Goal: Book appointment/travel/reservation

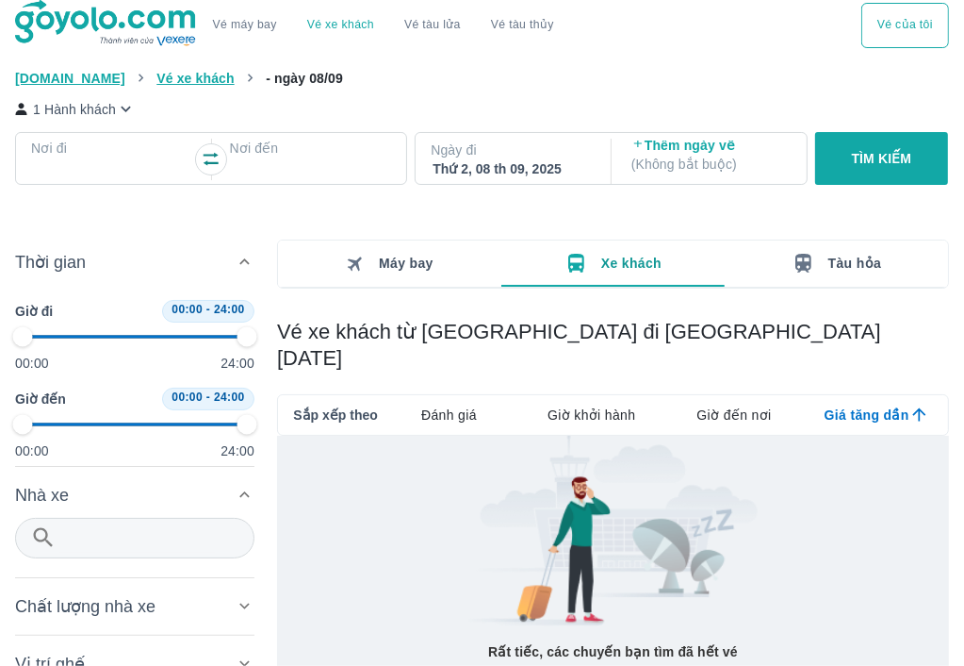
type input "97.9166666666667"
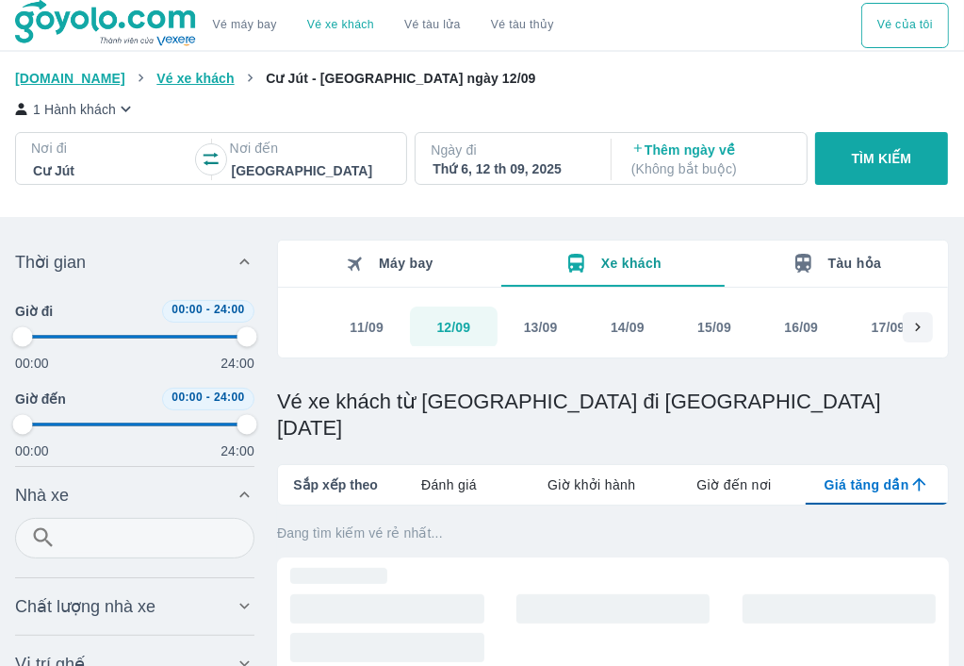
type input "97.9166666666667"
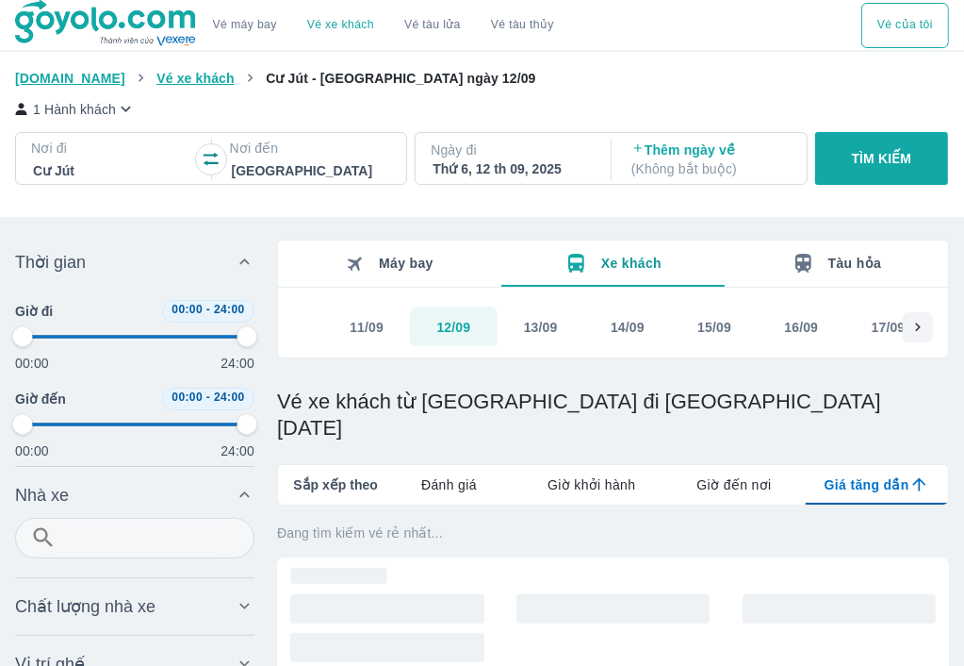
type input "97.9166666666667"
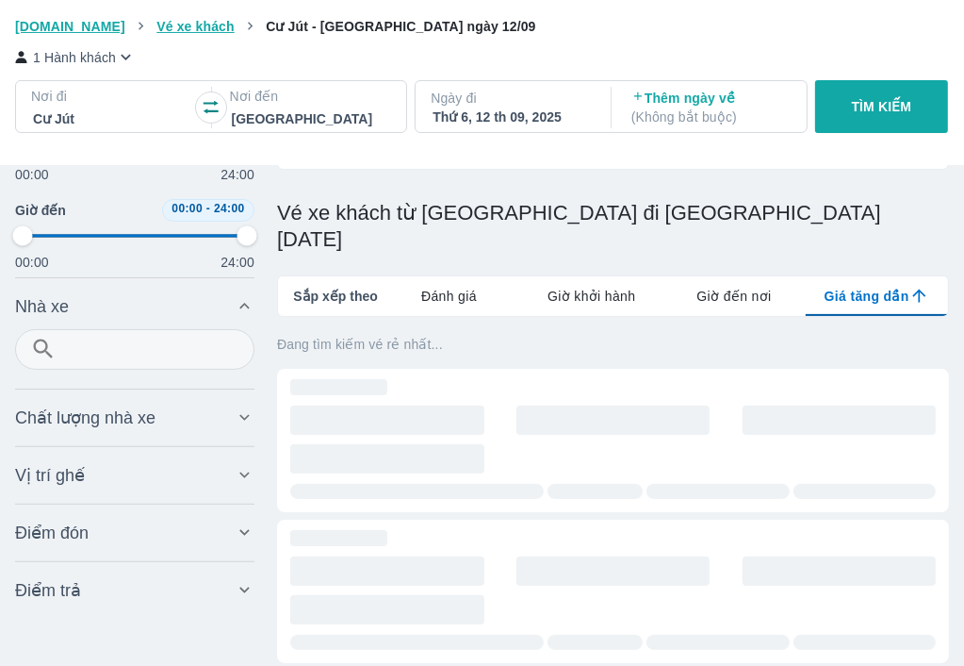
scroll to position [184, 0]
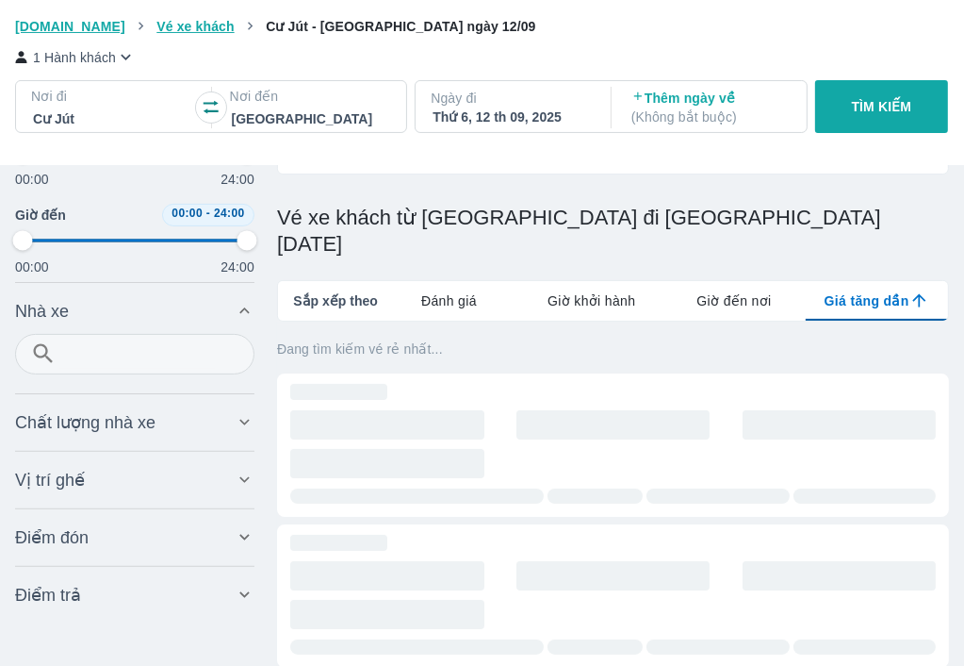
click at [337, 291] on span "Sắp xếp theo" at bounding box center [335, 300] width 85 height 19
click at [603, 291] on span "Giờ khởi hành" at bounding box center [592, 300] width 88 height 19
type input "97.9166666666667"
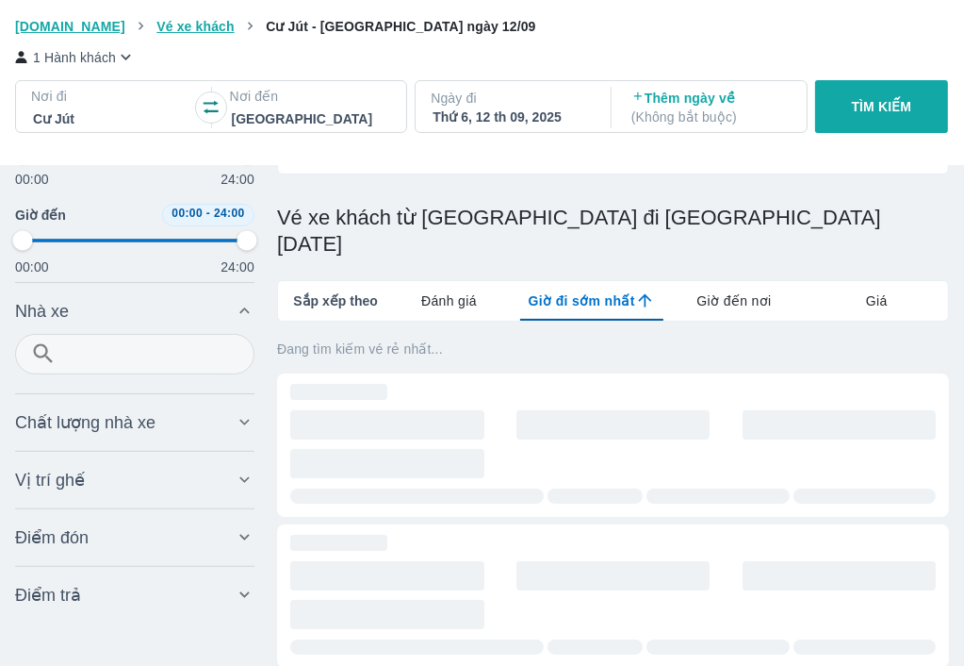
type input "97.9166666666667"
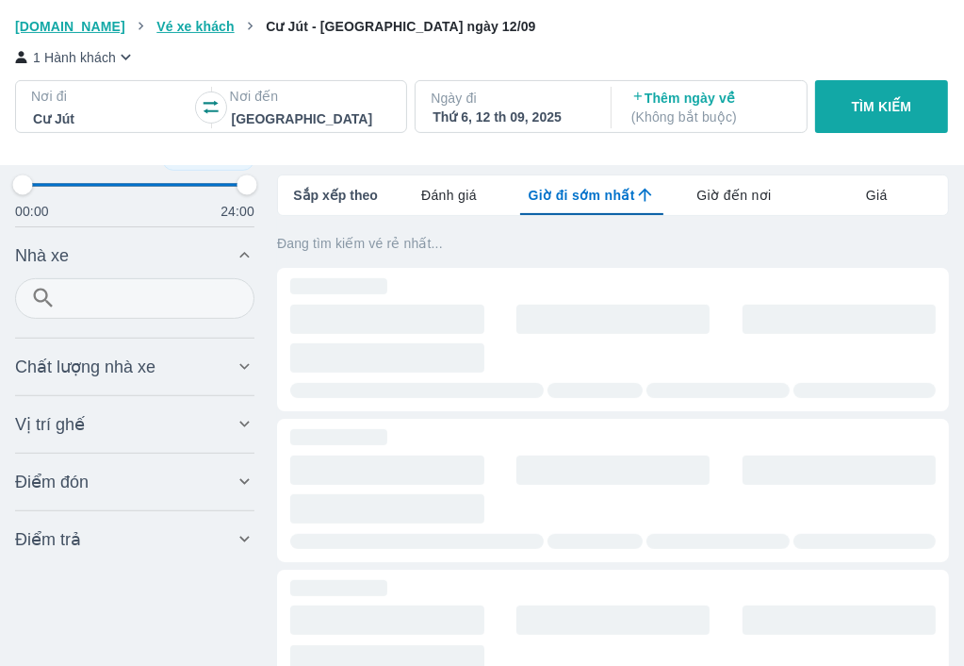
scroll to position [290, 0]
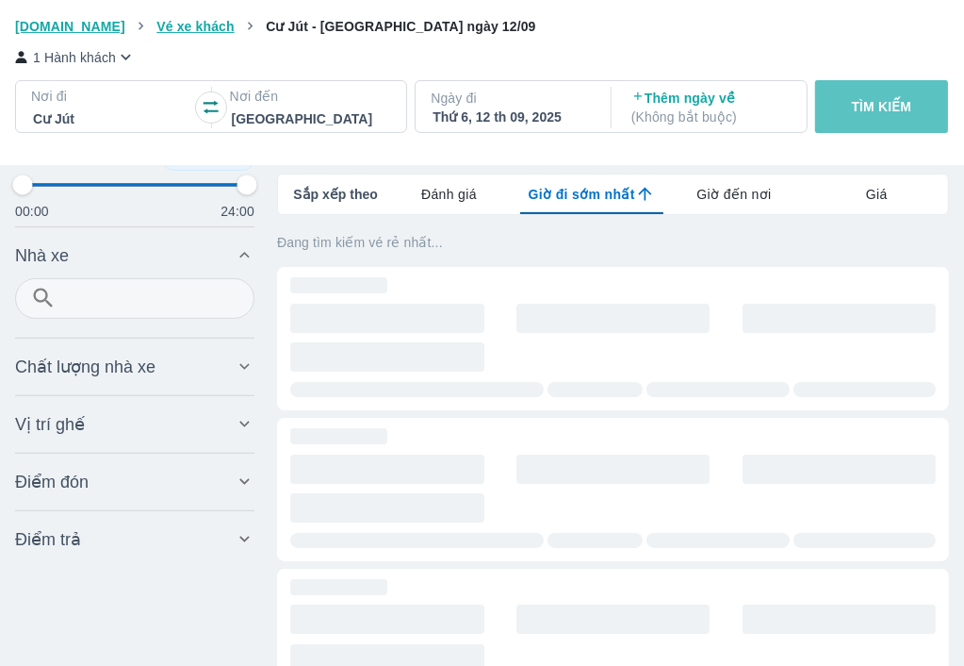
click at [824, 103] on button "TÌM KIẾM" at bounding box center [882, 106] width 134 height 53
type input "97.9166666666667"
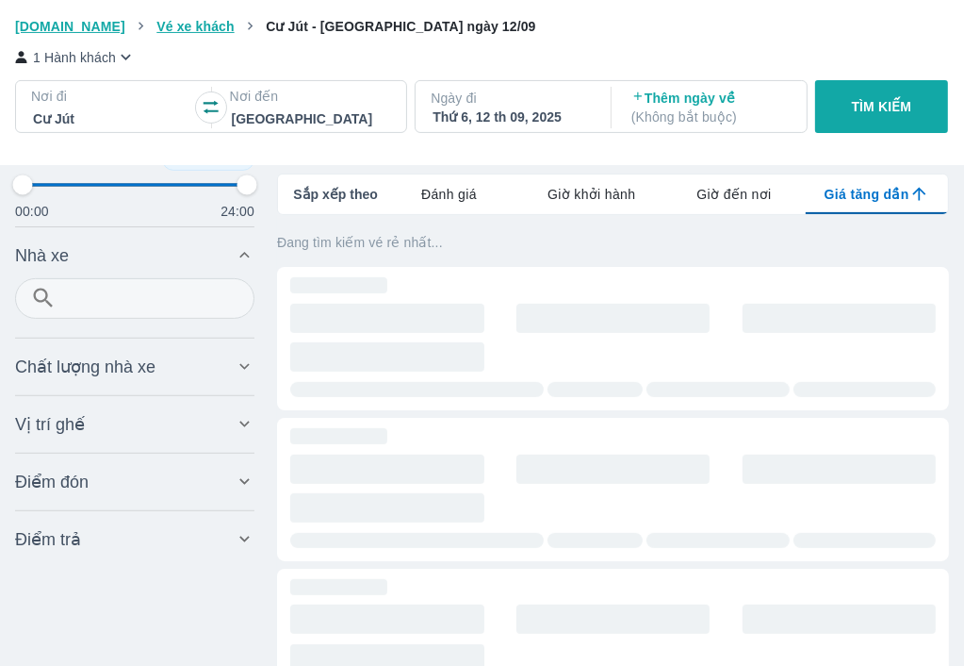
type input "97.9166666666667"
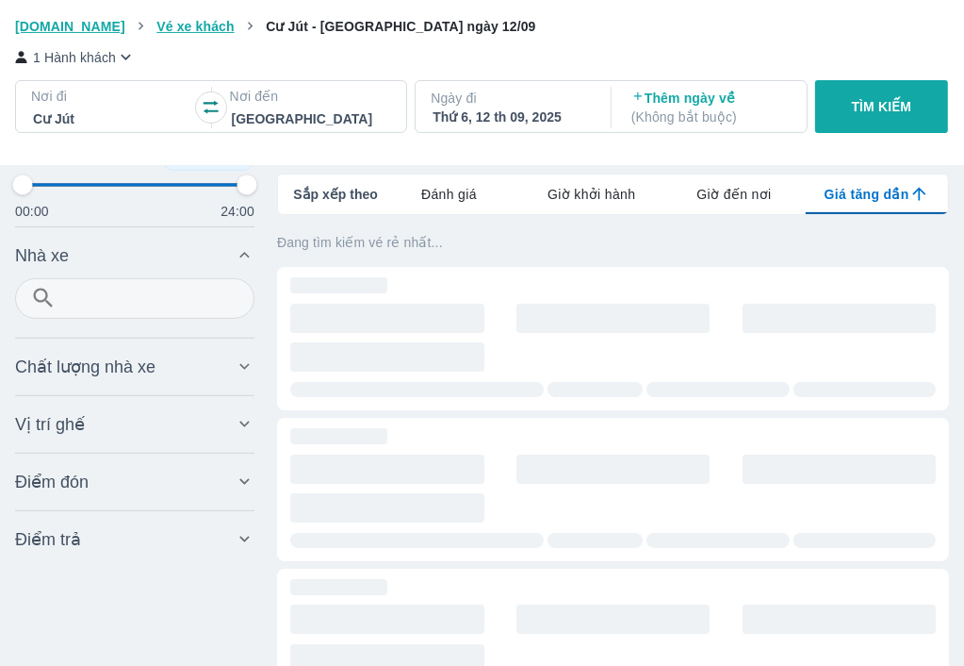
type input "97.9166666666667"
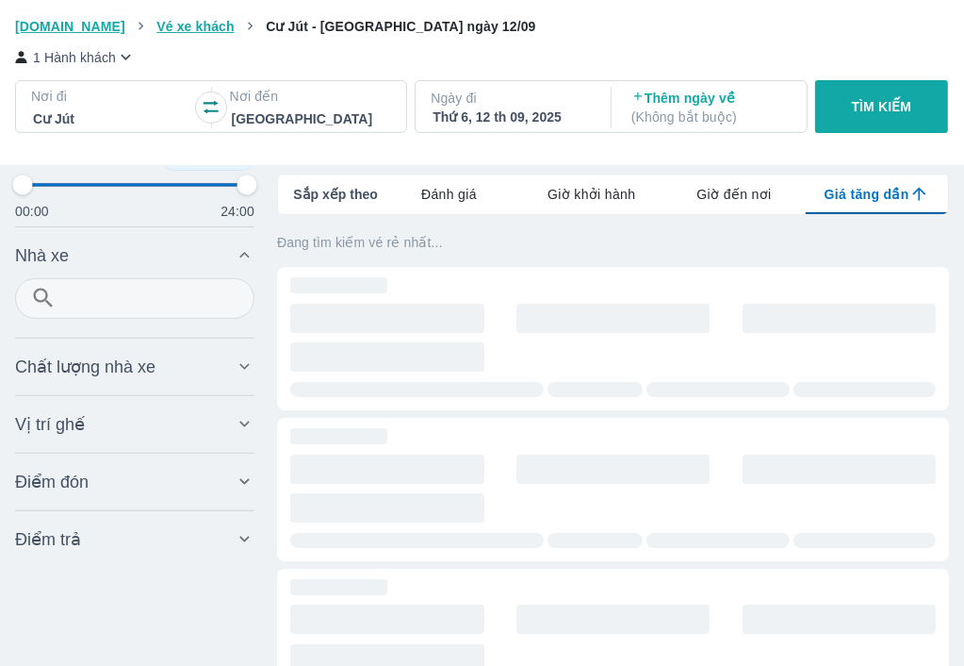
type input "97.9166666666667"
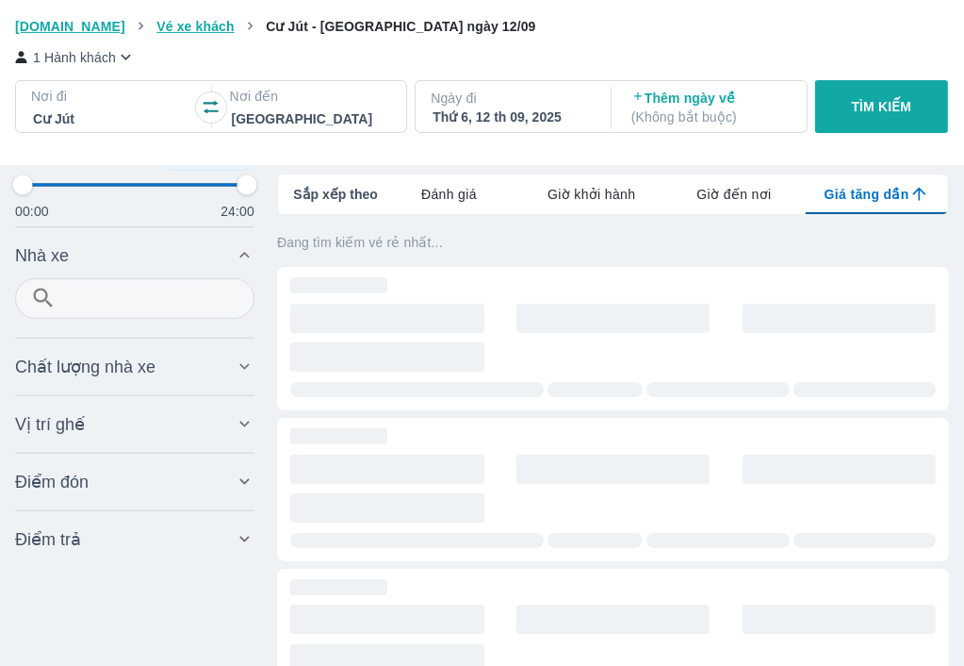
type input "97.9166666666667"
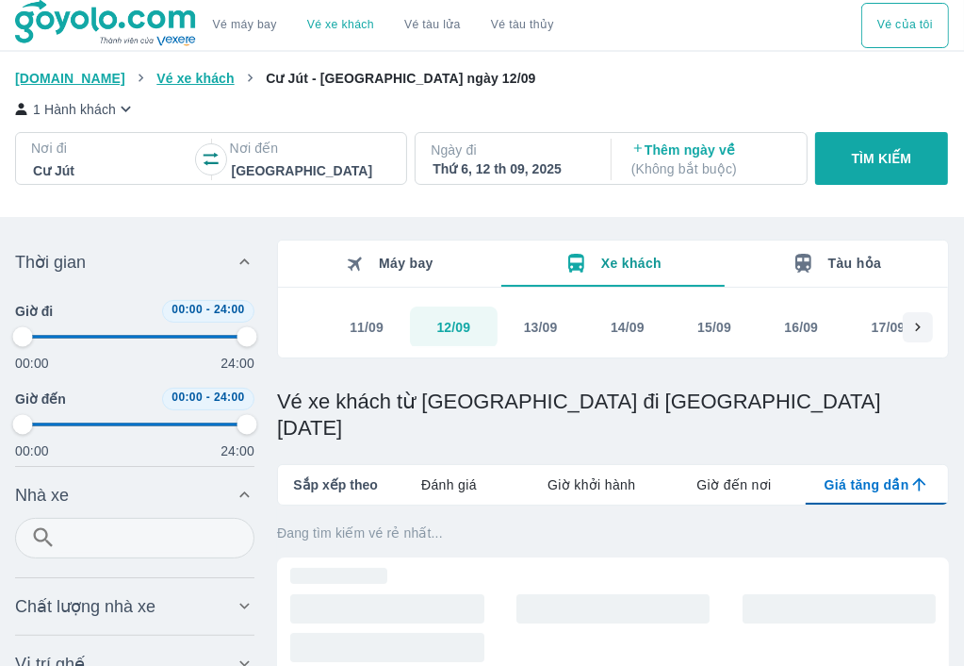
type input "97.9166666666667"
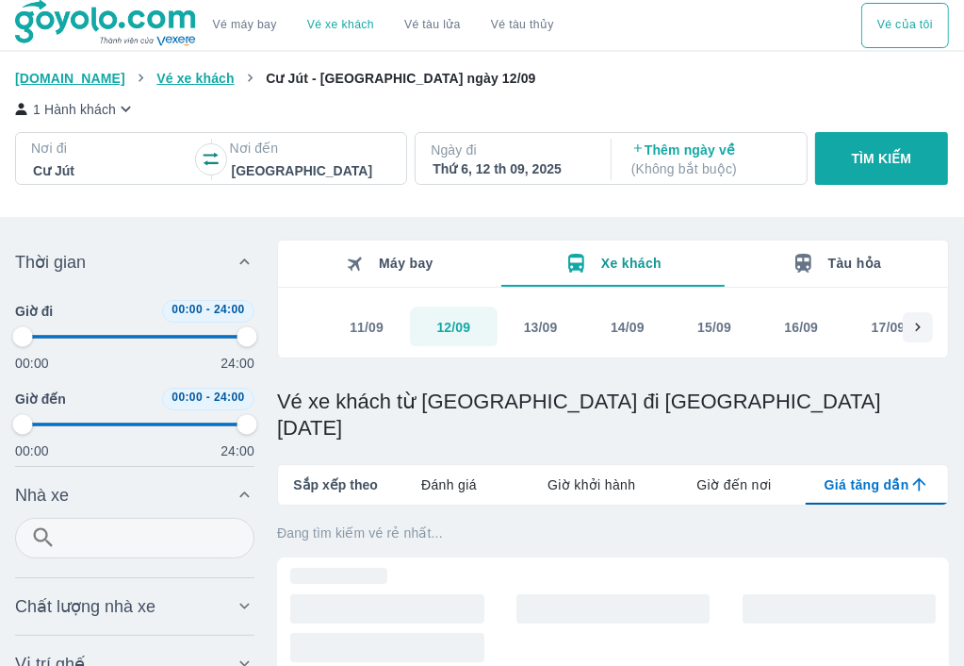
type input "97.9166666666667"
